Goal: Navigation & Orientation: Go to known website

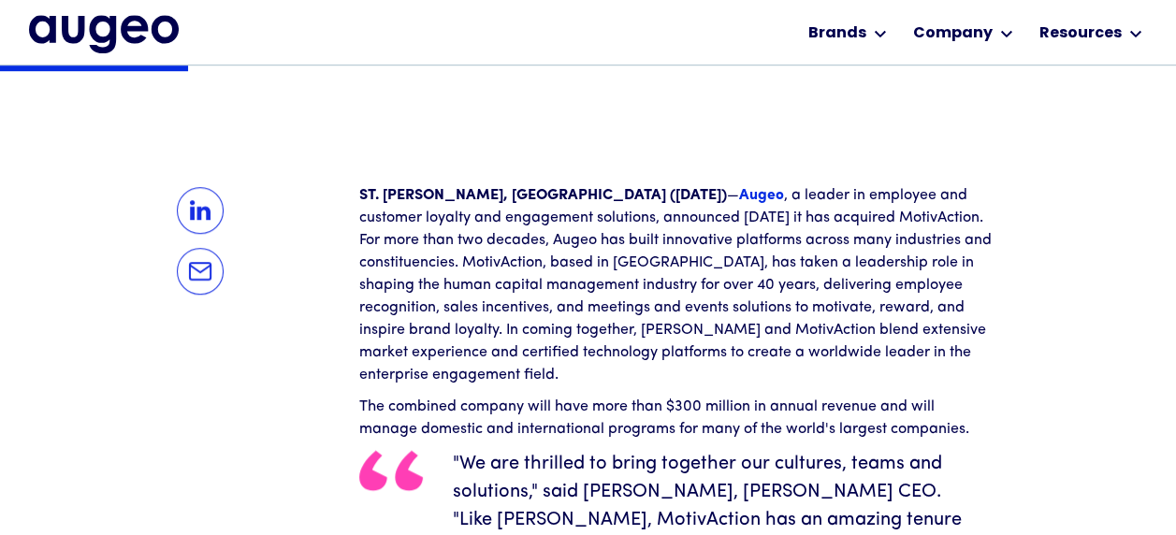
scroll to position [565, 0]
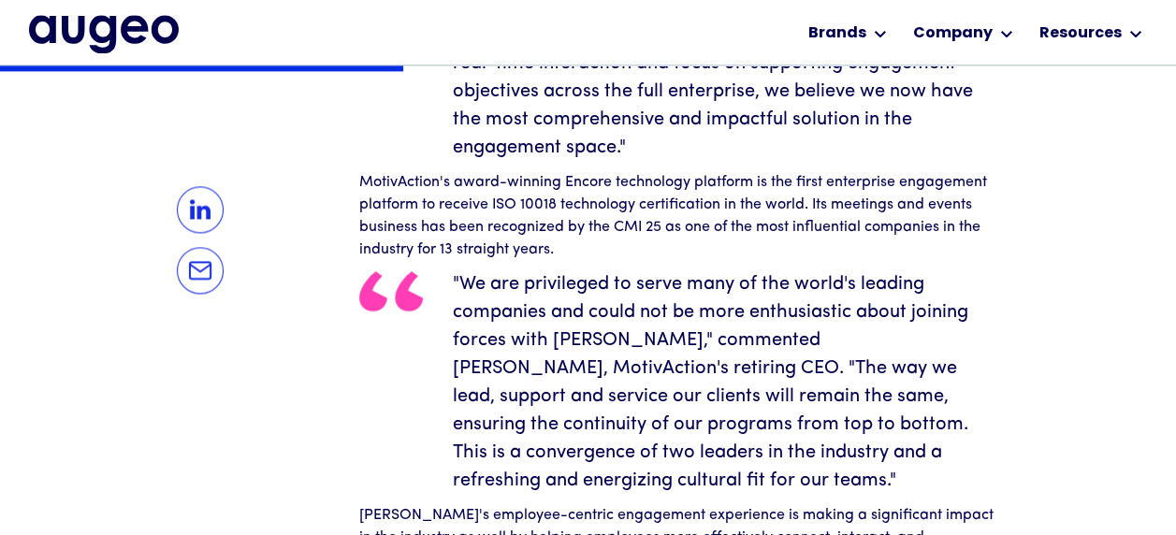
click at [100, 43] on img "home" at bounding box center [104, 33] width 150 height 37
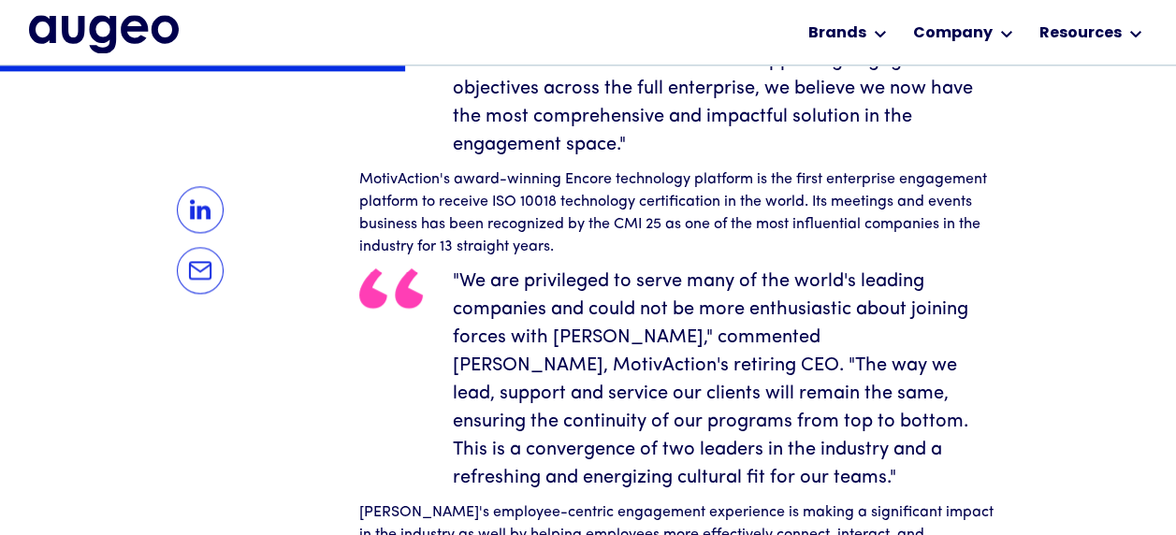
scroll to position [1222, 0]
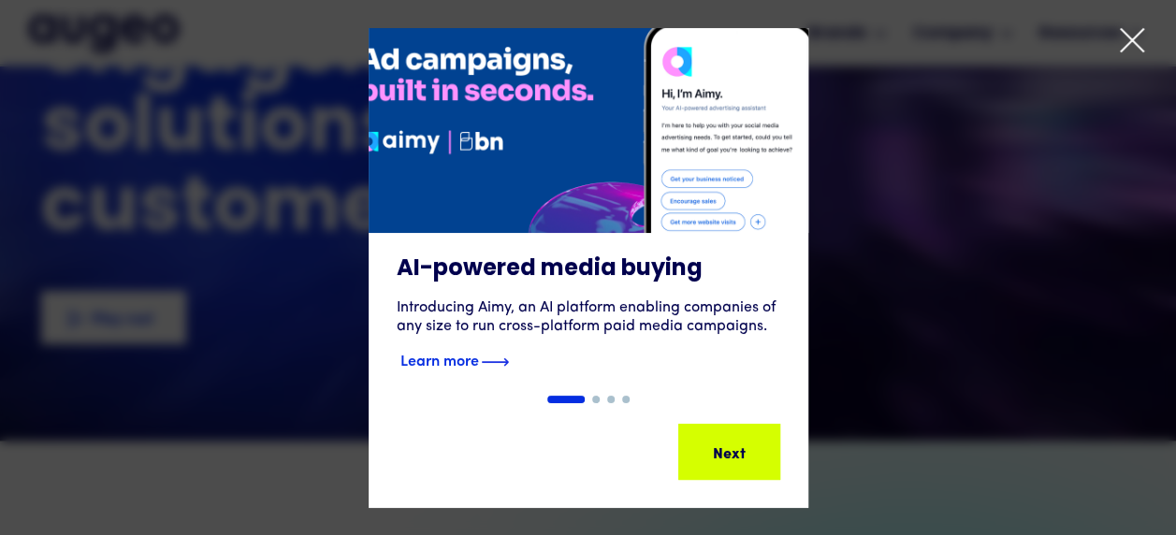
scroll to position [188, 0]
